Goal: Information Seeking & Learning: Learn about a topic

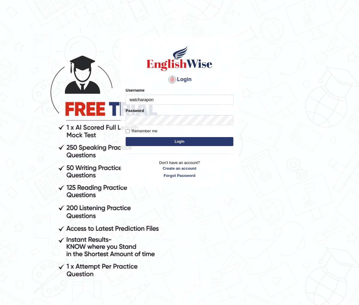
type input "watcharapon"
click at [157, 143] on button "Login" at bounding box center [180, 141] width 108 height 9
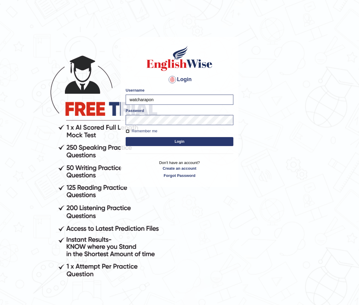
click at [128, 130] on input "Remember me" at bounding box center [128, 131] width 4 height 4
checkbox input "true"
click at [155, 140] on button "Login" at bounding box center [180, 141] width 108 height 9
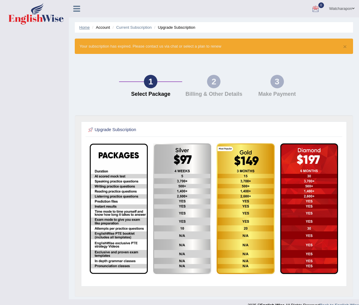
click at [85, 27] on link "Home" at bounding box center [84, 27] width 10 height 4
click at [84, 26] on link "Home" at bounding box center [84, 27] width 10 height 4
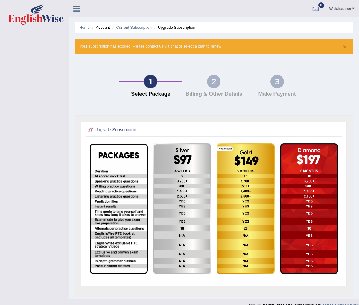
click at [181, 28] on li "Upgrade Subscription" at bounding box center [174, 28] width 43 height 6
click at [335, 9] on link "Watcharapon" at bounding box center [342, 8] width 34 height 16
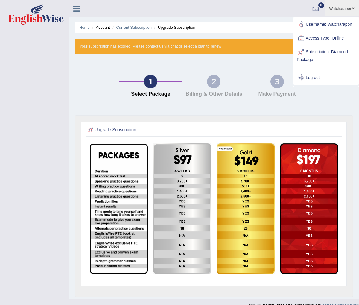
click at [246, 13] on ul "Watcharapon Toggle navigation Username: Watcharapon Access Type: Online Subscri…" at bounding box center [257, 8] width 203 height 17
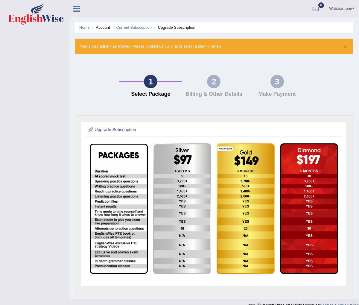
click at [83, 27] on link "Home" at bounding box center [84, 27] width 10 height 4
click at [83, 26] on link "Home" at bounding box center [84, 27] width 10 height 4
click at [337, 9] on link "Watcharapon" at bounding box center [342, 8] width 34 height 16
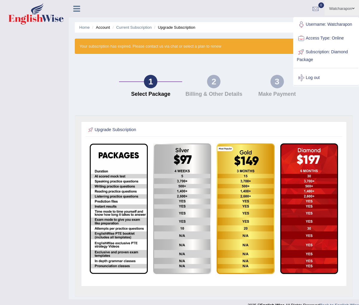
click at [350, 7] on link "Watcharapon" at bounding box center [342, 8] width 34 height 16
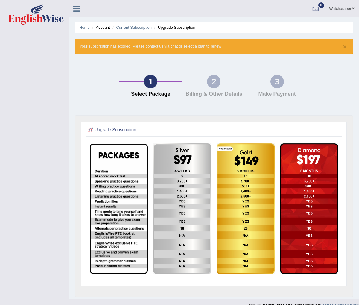
click at [349, 7] on link "Watcharapon" at bounding box center [342, 8] width 34 height 16
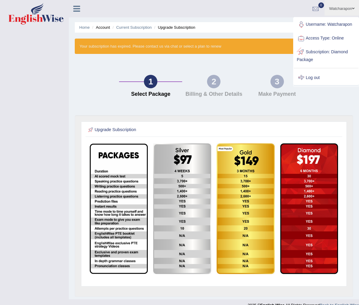
click at [319, 76] on link "Log out" at bounding box center [326, 78] width 65 height 14
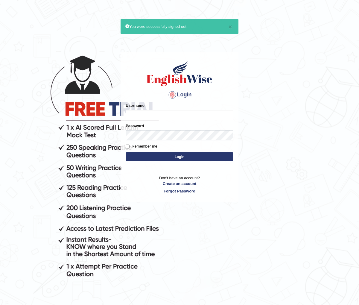
type input "watcharapon"
click at [156, 158] on button "Login" at bounding box center [180, 156] width 108 height 9
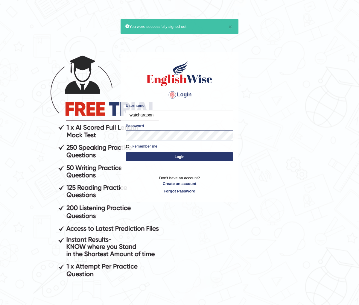
click at [127, 146] on input "Remember me" at bounding box center [128, 147] width 4 height 4
checkbox input "true"
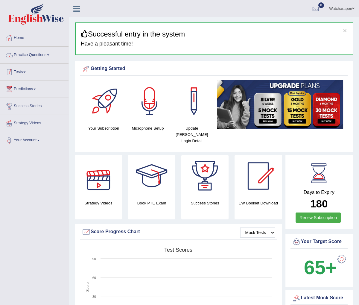
click at [26, 56] on link "Practice Questions" at bounding box center [34, 54] width 68 height 15
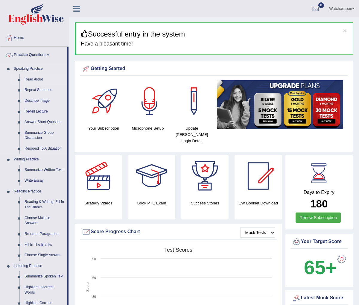
click at [31, 78] on link "Read Aloud" at bounding box center [44, 79] width 45 height 11
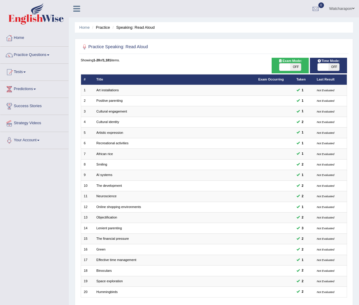
click at [336, 67] on span "OFF" at bounding box center [334, 67] width 11 height 7
checkbox input "true"
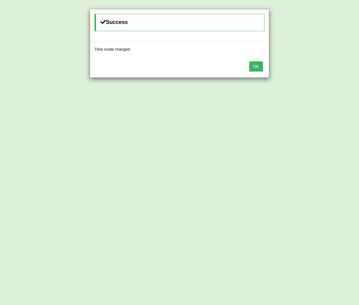
click at [257, 65] on button "OK" at bounding box center [257, 66] width 14 height 10
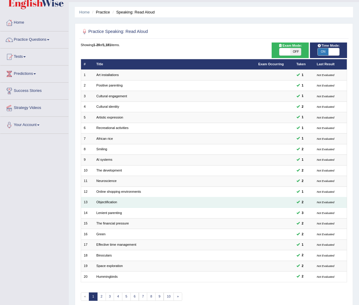
scroll to position [37, 0]
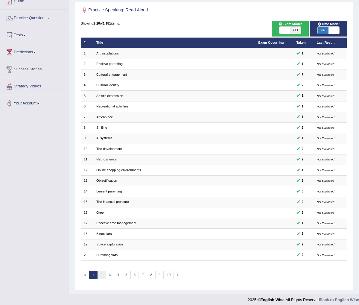
click at [103, 272] on link "2" at bounding box center [101, 275] width 9 height 8
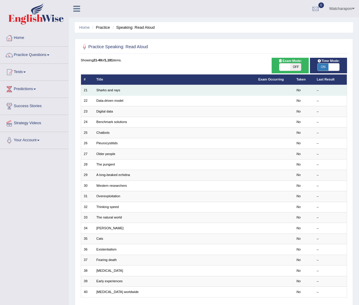
click at [155, 90] on td "Sharks and rays" at bounding box center [175, 90] width 162 height 10
click at [103, 91] on link "Sharks and rays" at bounding box center [108, 90] width 24 height 4
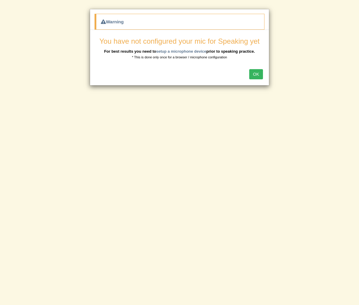
click at [253, 72] on button "OK" at bounding box center [257, 74] width 14 height 10
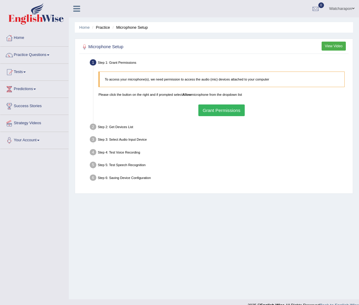
click at [216, 110] on button "Grant Permissions" at bounding box center [222, 111] width 46 height 12
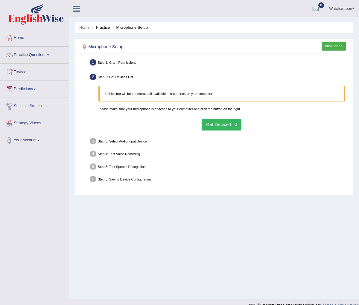
click at [216, 125] on button "Get Device List" at bounding box center [222, 125] width 40 height 12
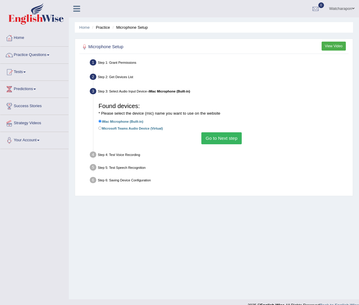
click at [218, 137] on button "Go to Next step" at bounding box center [222, 138] width 40 height 12
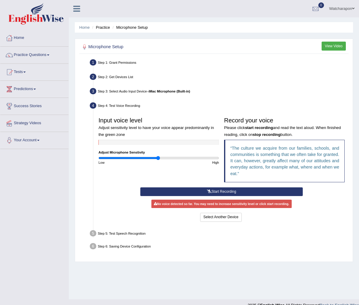
click at [182, 191] on button "Start Recording" at bounding box center [221, 192] width 163 height 9
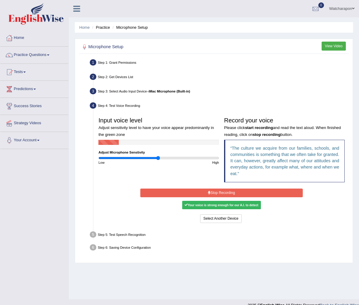
click at [182, 191] on button "Stop Recording" at bounding box center [221, 193] width 163 height 9
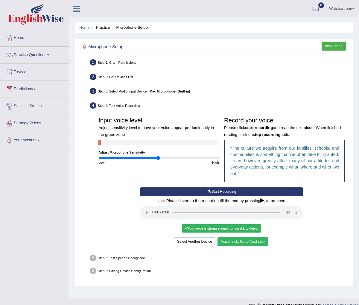
click at [241, 240] on button "Voice is ok. Go to Next step" at bounding box center [243, 242] width 50 height 9
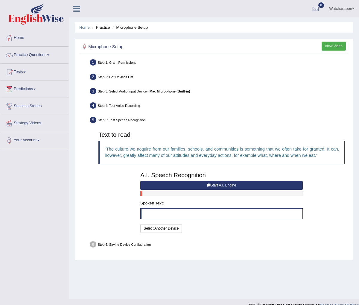
click at [187, 184] on button "Start A.I. Engine" at bounding box center [221, 185] width 163 height 9
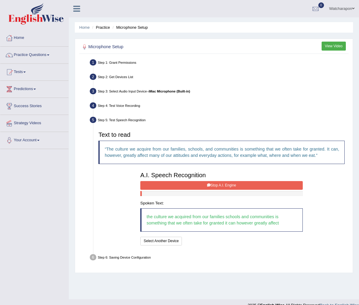
click at [173, 184] on button "Stop A.I. Engine" at bounding box center [221, 185] width 163 height 9
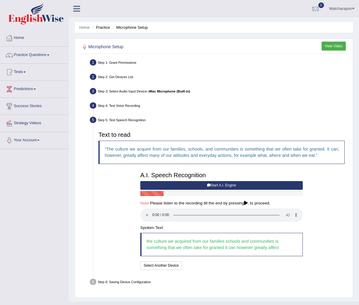
scroll to position [10, 0]
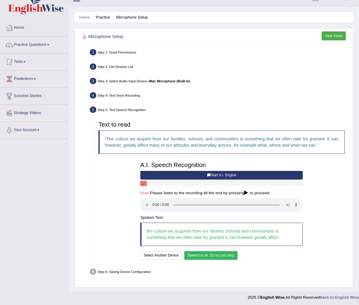
click at [224, 253] on button "Speech is ok. Go to Last step" at bounding box center [211, 255] width 53 height 9
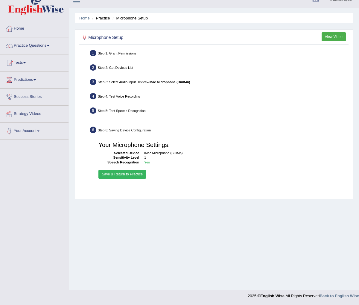
scroll to position [9, 0]
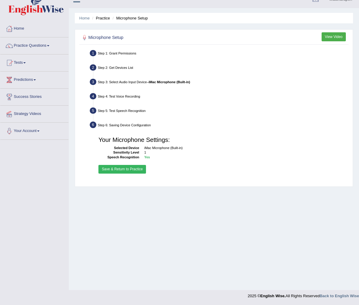
click at [113, 171] on button "Save & Return to Practice" at bounding box center [123, 169] width 48 height 9
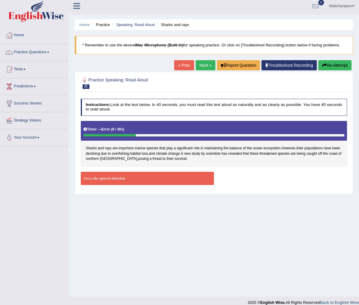
scroll to position [4, 0]
